Goal: Transaction & Acquisition: Purchase product/service

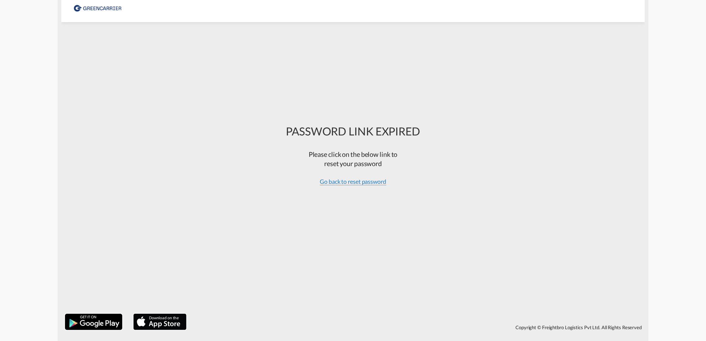
click at [372, 180] on span "Go back to reset password" at bounding box center [353, 181] width 66 height 7
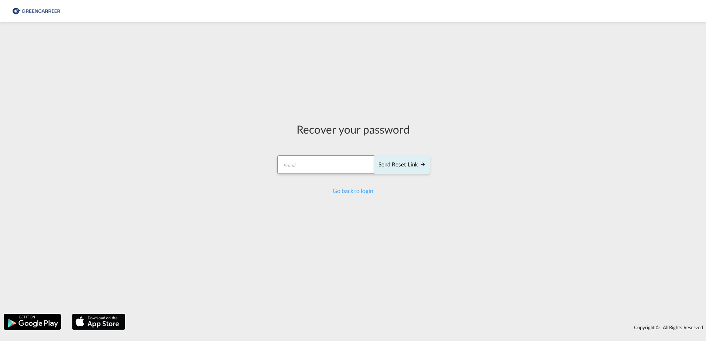
click at [335, 165] on input "email" at bounding box center [326, 164] width 98 height 18
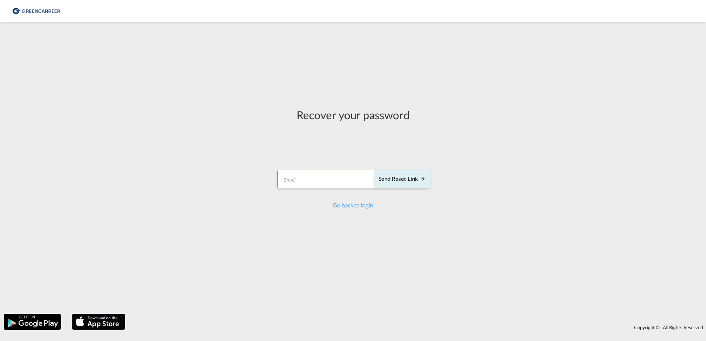
type input "isabel.huebner@greencarrier.com"
click at [417, 182] on div "Send reset link" at bounding box center [401, 179] width 47 height 8
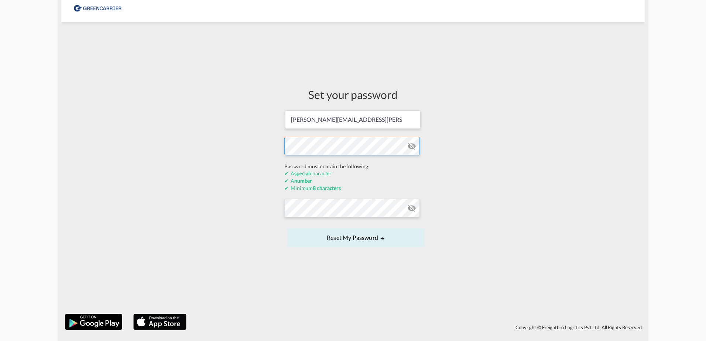
click at [305, 165] on form "isabel.huebner@greencarrier.com Password must contain the following: A special …" at bounding box center [352, 180] width 137 height 140
click at [191, 134] on div "Set your password isabel.huebner@greencarrier.com Password must contain the fol…" at bounding box center [352, 168] width 583 height 284
click at [212, 139] on div "Set your password isabel.huebner@greencarrier.com Password must contain the fol…" at bounding box center [352, 168] width 583 height 284
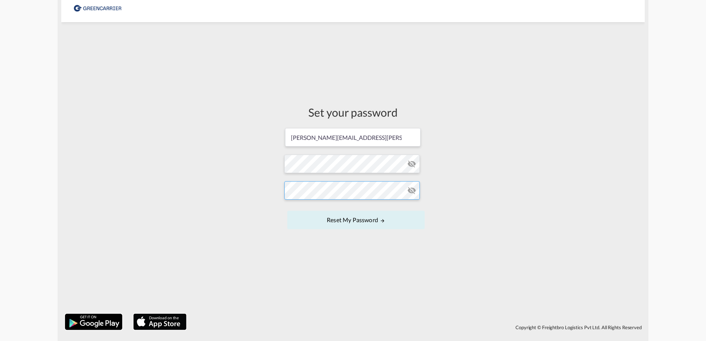
click at [292, 209] on form "isabel.huebner@greencarrier.com Password must contain the following: A special …" at bounding box center [352, 179] width 137 height 104
click at [287, 211] on button "Reset my password" at bounding box center [355, 220] width 137 height 18
click at [206, 158] on div "Set your password isabel.huebner@greencarrier.com Password must contain the fol…" at bounding box center [352, 168] width 583 height 284
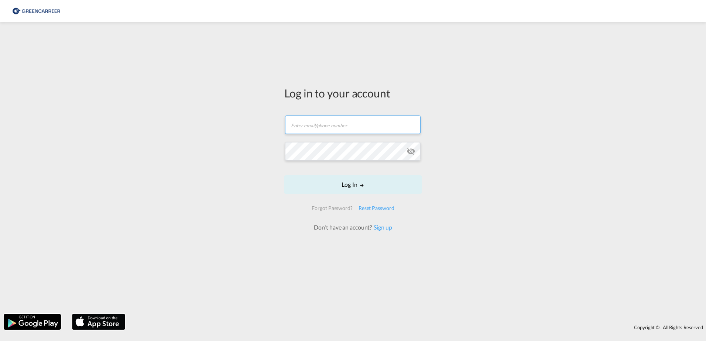
type input "isabel.huebner@greencarrier.com"
click at [375, 186] on button "Log In" at bounding box center [352, 184] width 137 height 18
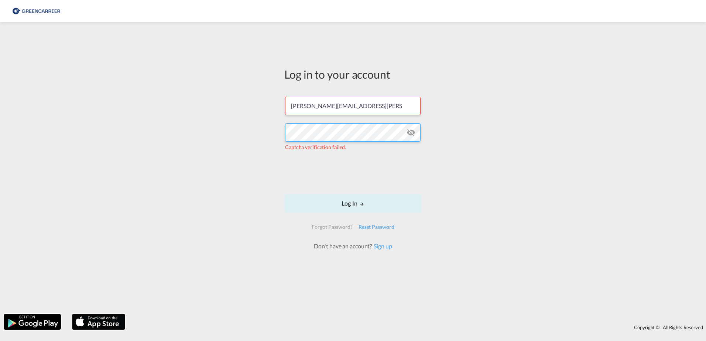
click at [192, 131] on div "Log in to your account isabel.huebner@greencarrier.com Captcha verification fai…" at bounding box center [353, 168] width 706 height 284
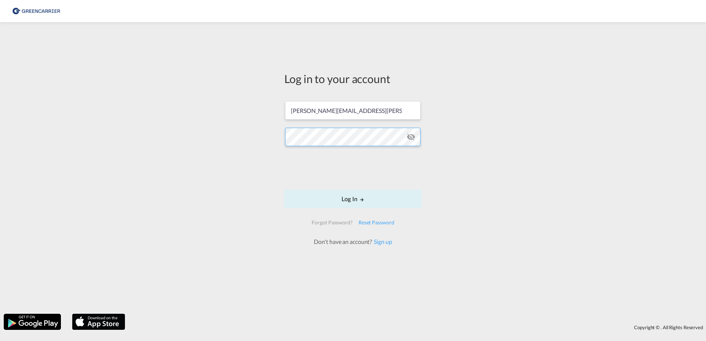
click at [284, 190] on button "Log In" at bounding box center [352, 199] width 137 height 18
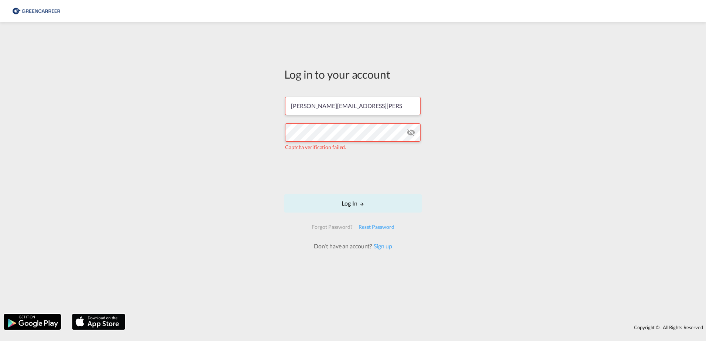
click at [214, 144] on div "Log in to your account isabel.huebner@greencarrier.com Captcha verification fai…" at bounding box center [353, 168] width 706 height 284
click at [481, 154] on div "Log in to your account isabel.huebner@greencarrier.com Captcha verification fai…" at bounding box center [353, 168] width 706 height 284
click at [386, 203] on button "Log In" at bounding box center [352, 203] width 137 height 18
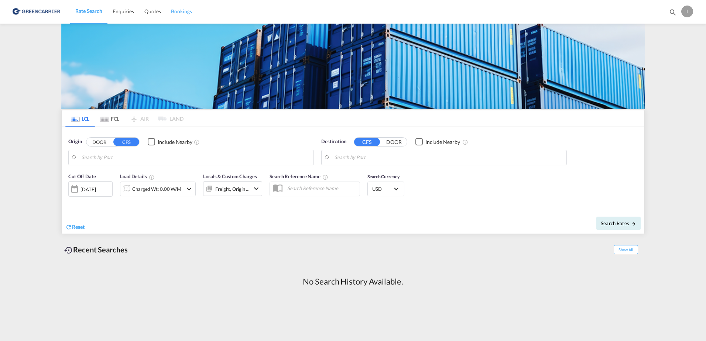
click at [187, 14] on span "Bookings" at bounding box center [181, 11] width 21 height 6
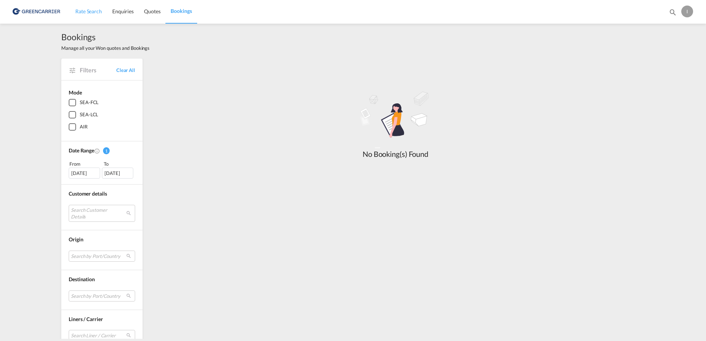
click at [86, 12] on span "Rate Search" at bounding box center [88, 11] width 27 height 6
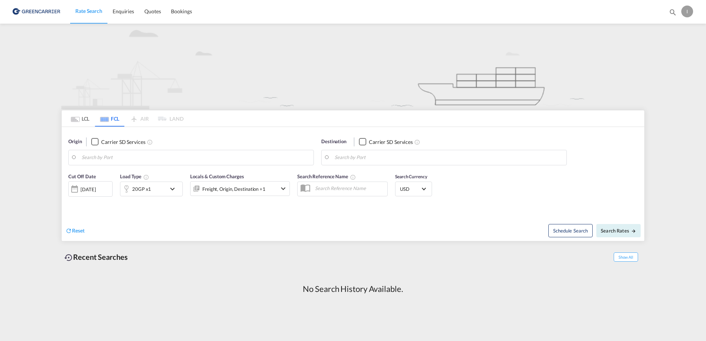
click at [82, 118] on md-tab-item "LCL" at bounding box center [80, 118] width 30 height 16
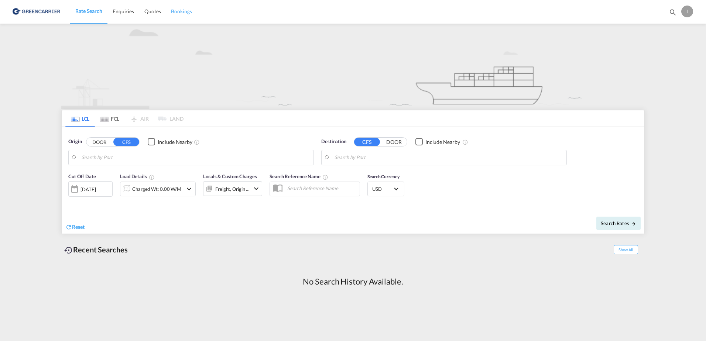
click at [181, 12] on span "Bookings" at bounding box center [181, 11] width 21 height 6
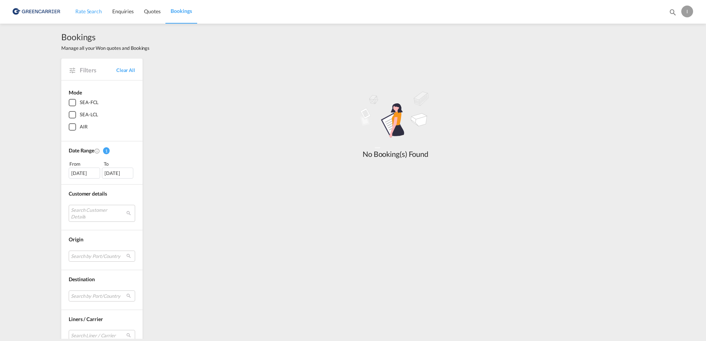
click at [81, 10] on span "Rate Search" at bounding box center [88, 11] width 27 height 6
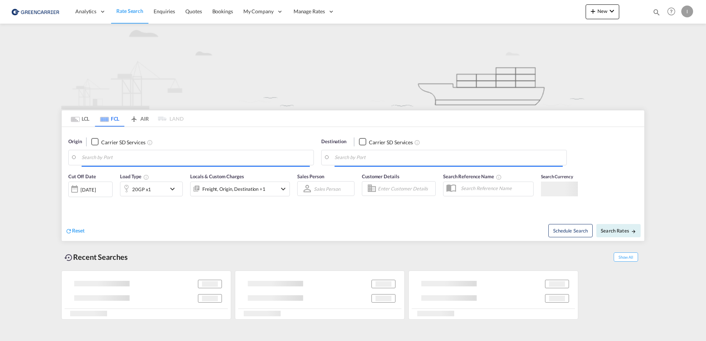
type input "[GEOGRAPHIC_DATA], [GEOGRAPHIC_DATA]"
type input "Altamira, MXATM"
